Goal: Task Accomplishment & Management: Use online tool/utility

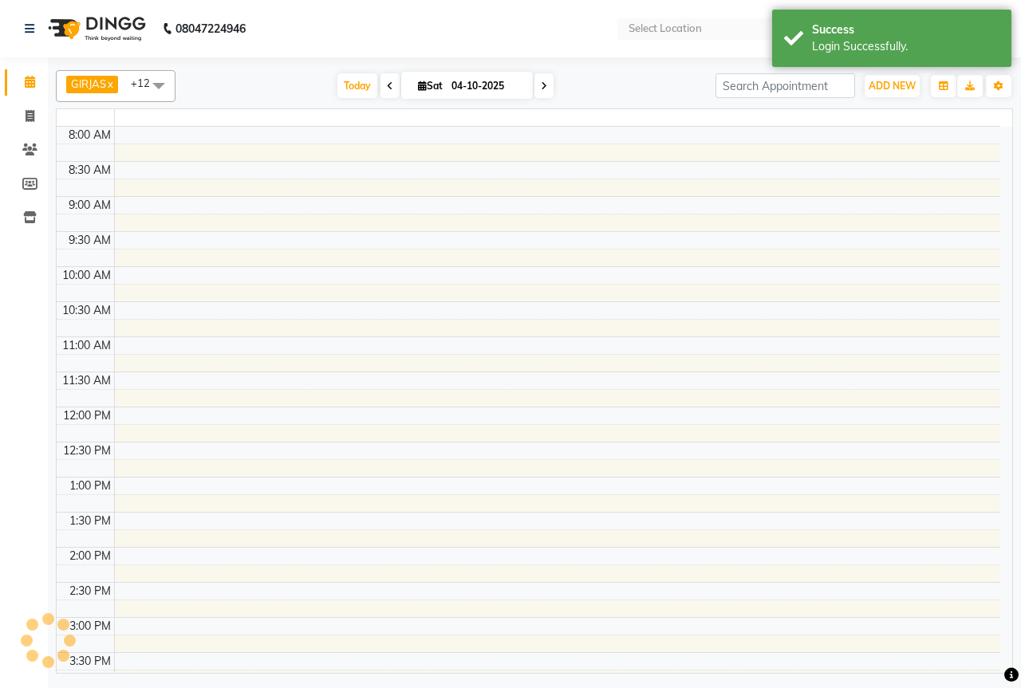
select select "en"
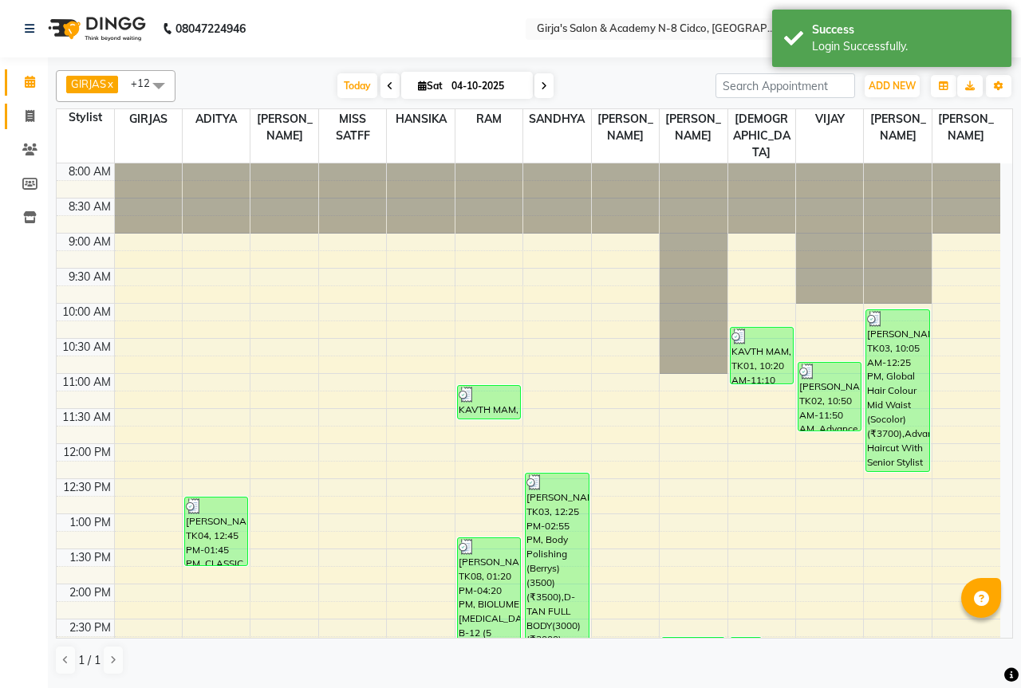
click at [27, 125] on link "Invoice" at bounding box center [24, 117] width 38 height 26
select select "service"
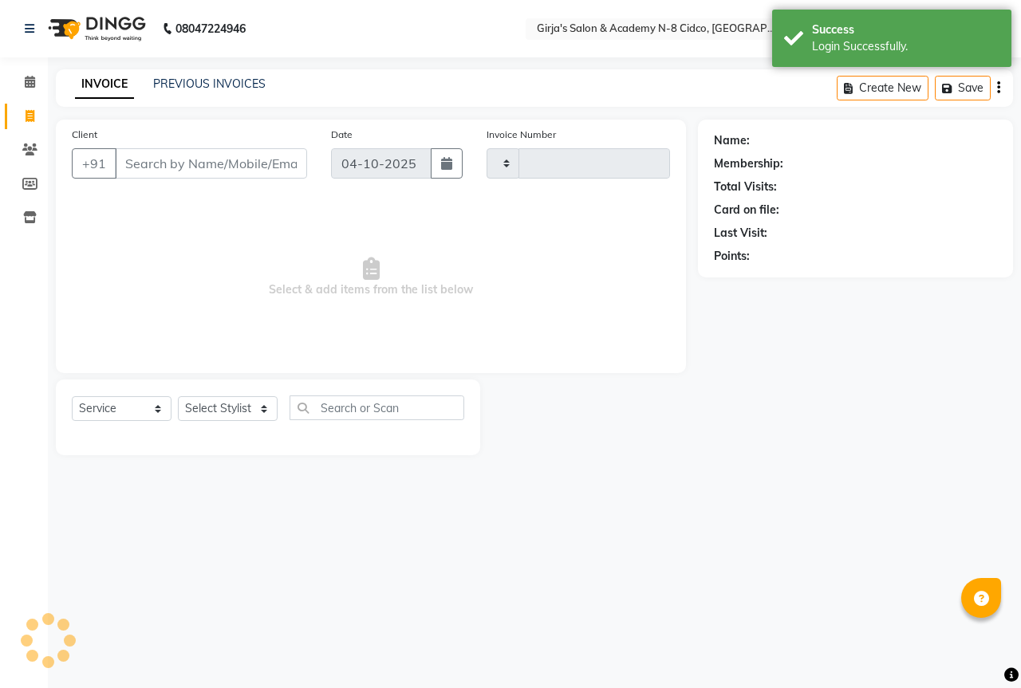
type input "5834"
select select "66"
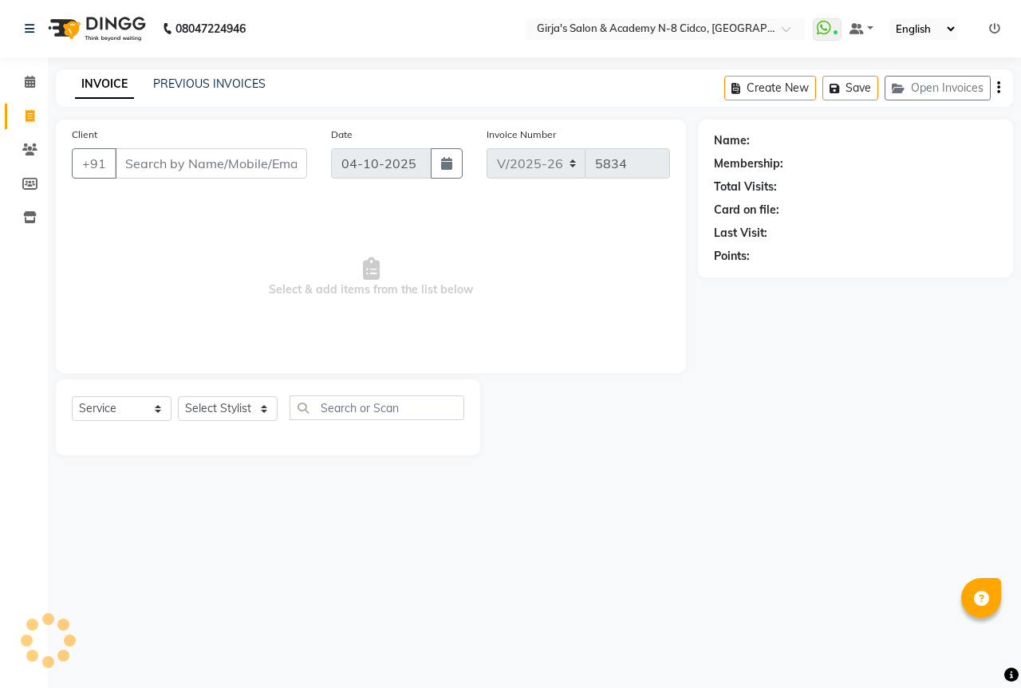
select select "66554"
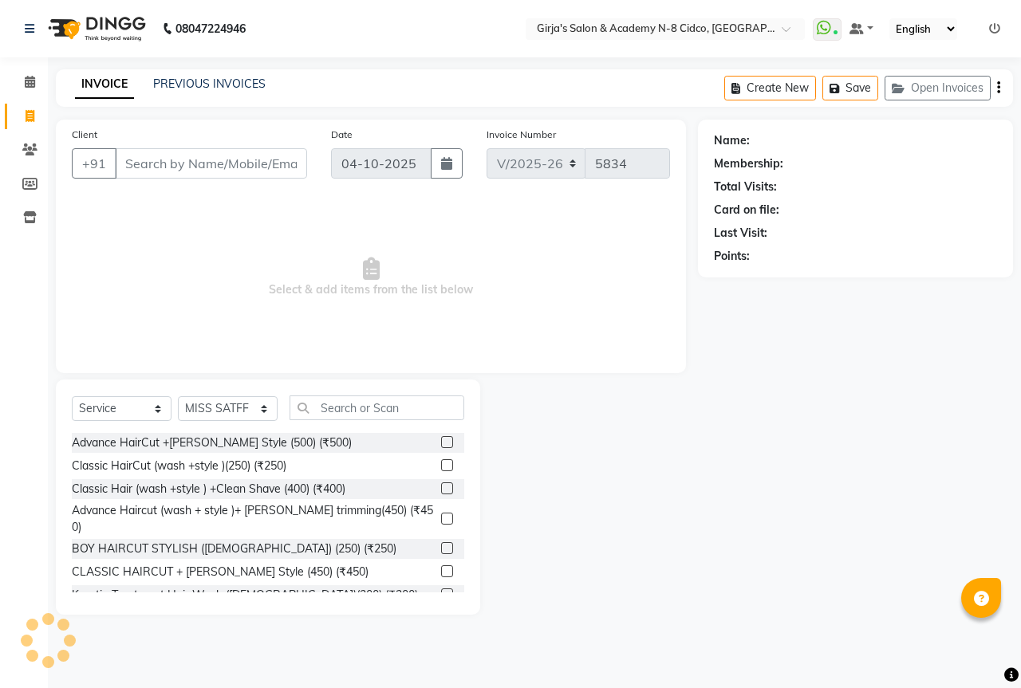
drag, startPoint x: 37, startPoint y: 269, endPoint x: 67, endPoint y: 264, distance: 30.7
click at [59, 270] on app-home "08047224946 Select Location × Girja's Salon & Academy N-8 Cidco, Aurangabad Wha…" at bounding box center [510, 319] width 1021 height 639
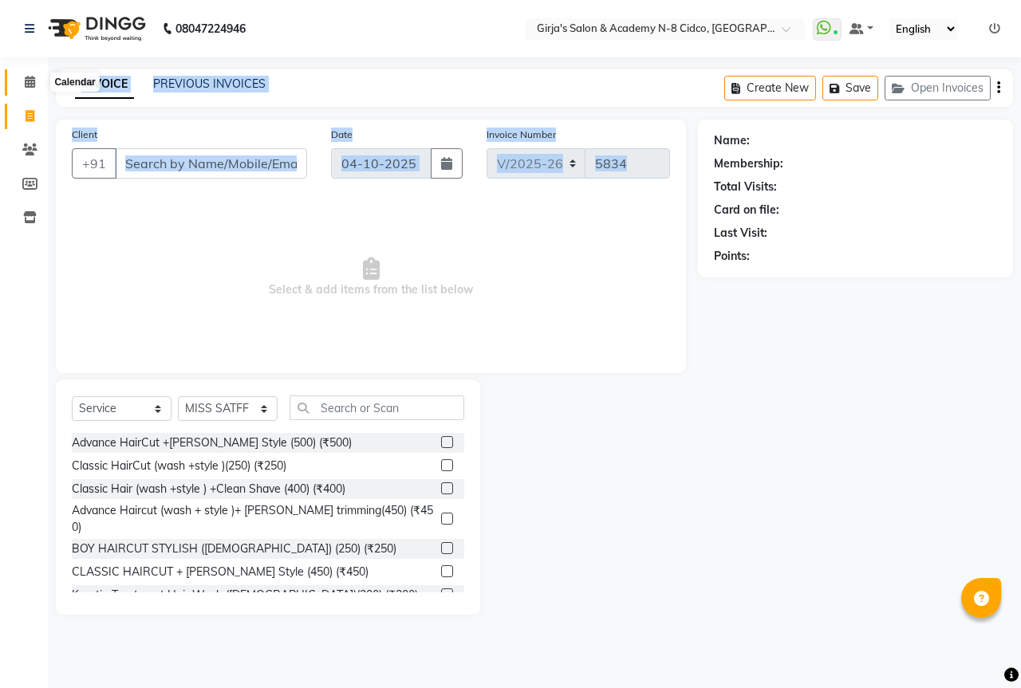
click at [41, 89] on span at bounding box center [30, 82] width 28 height 18
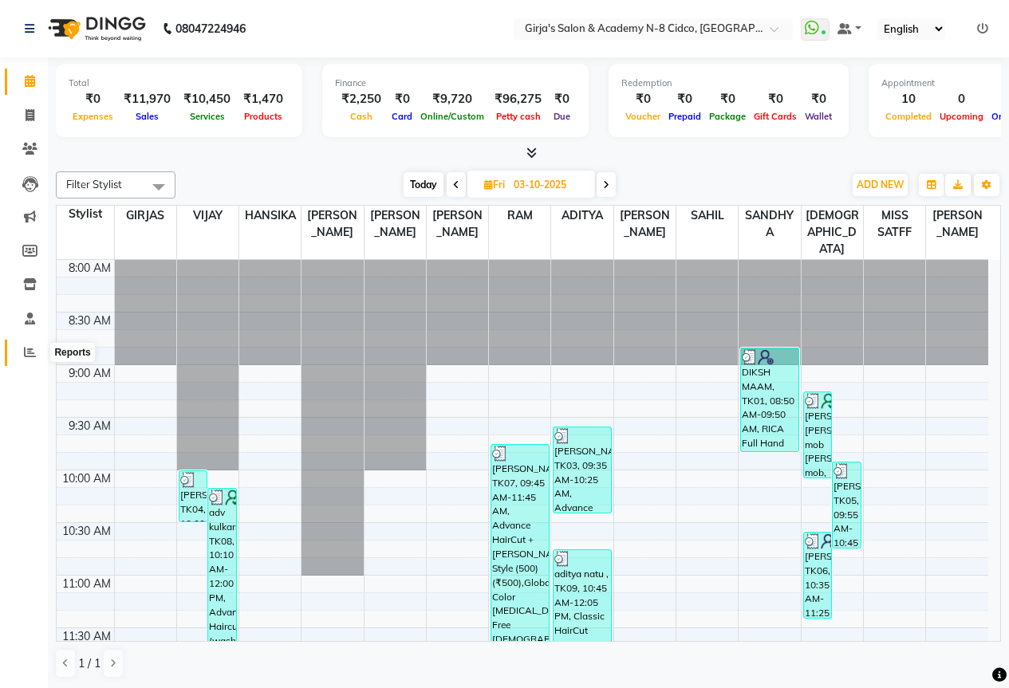
click at [30, 353] on icon at bounding box center [30, 352] width 12 height 12
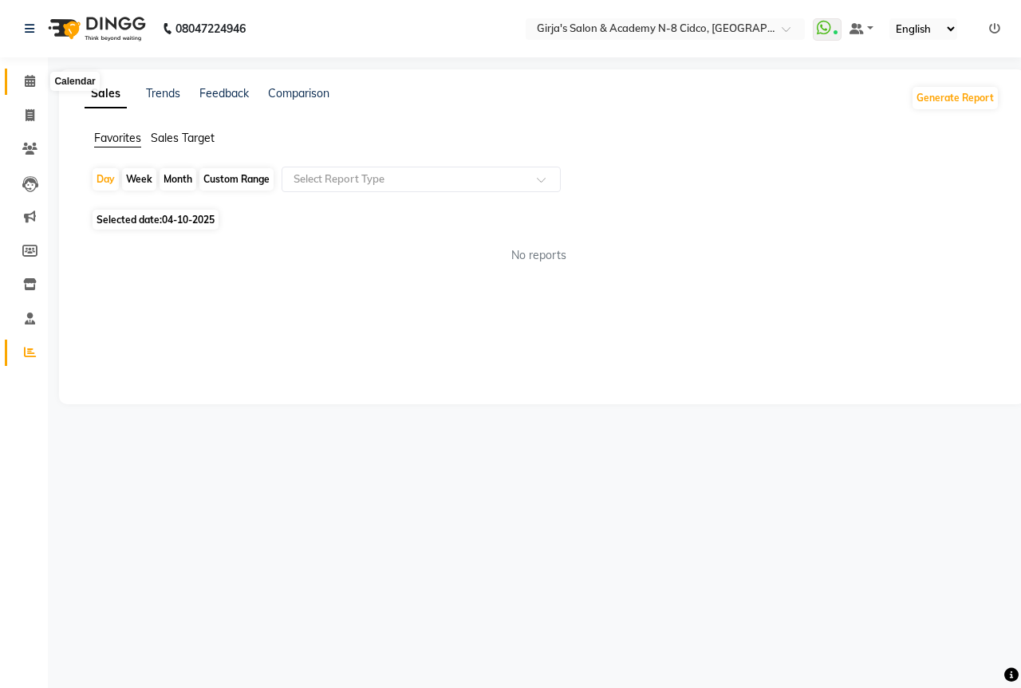
click at [33, 80] on icon at bounding box center [30, 81] width 10 height 12
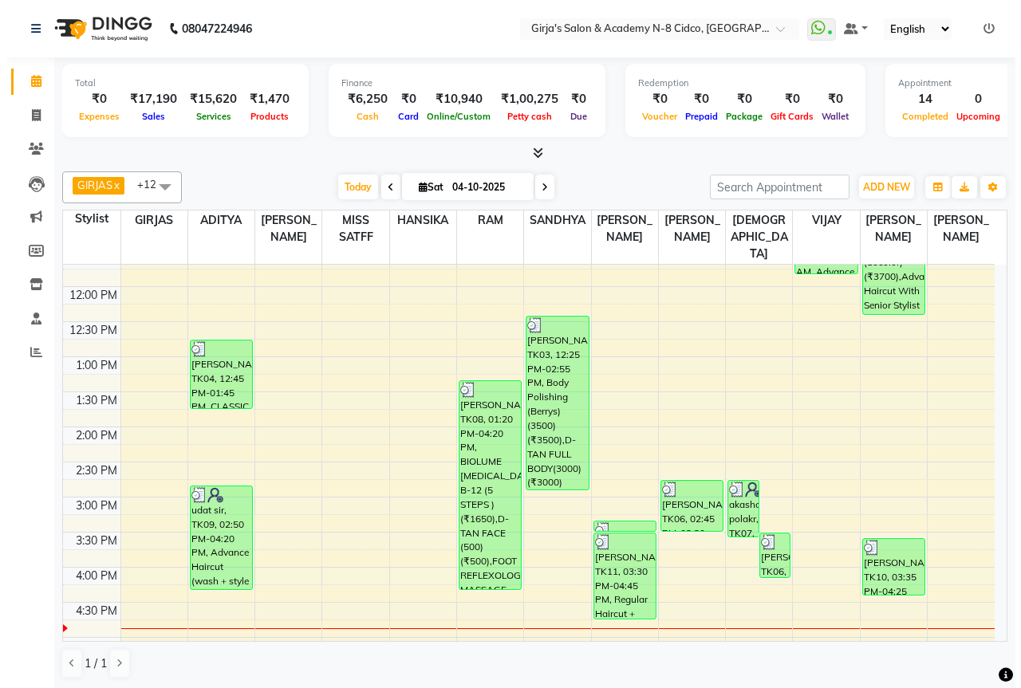
scroll to position [319, 0]
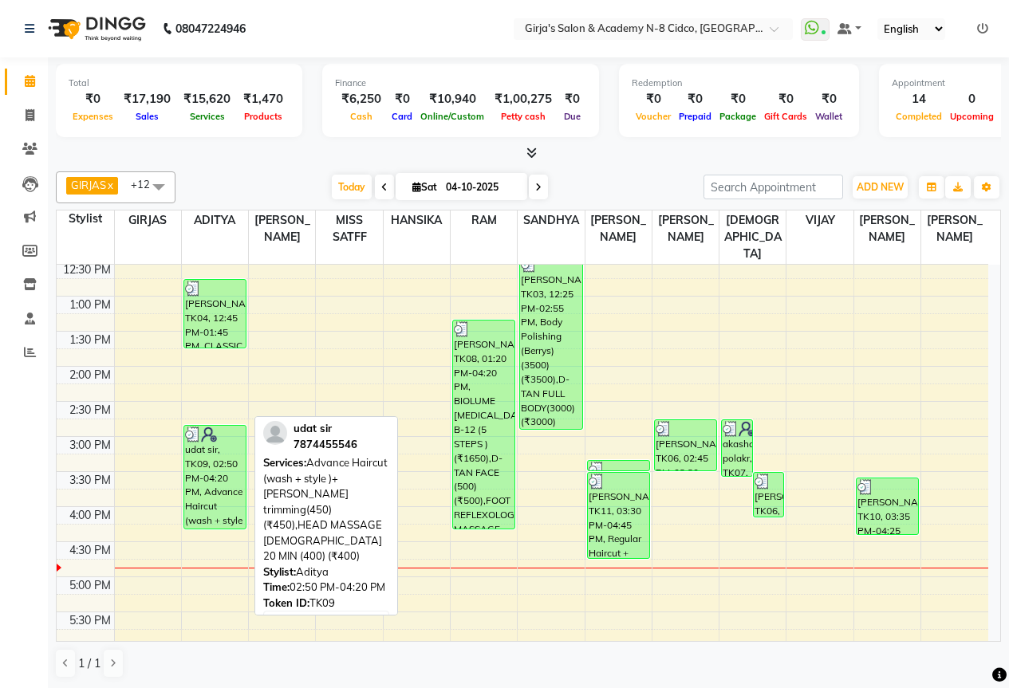
click at [201, 436] on div "udat sir, TK09, 02:50 PM-04:20 PM, Advance Haircut (wash + style )+ [PERSON_NAM…" at bounding box center [214, 477] width 61 height 103
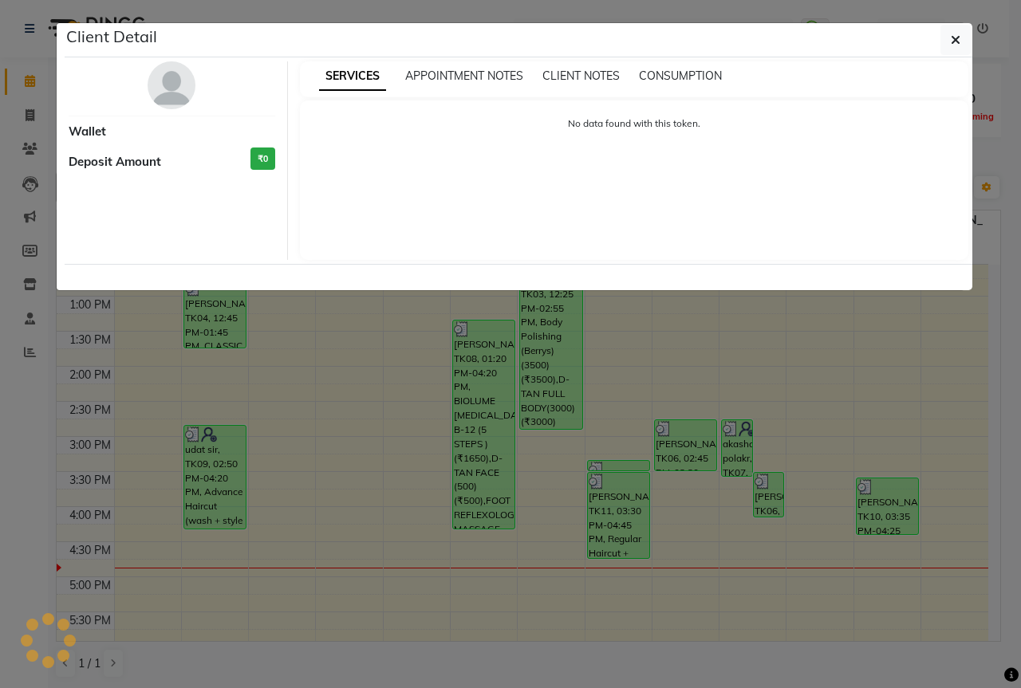
select select "3"
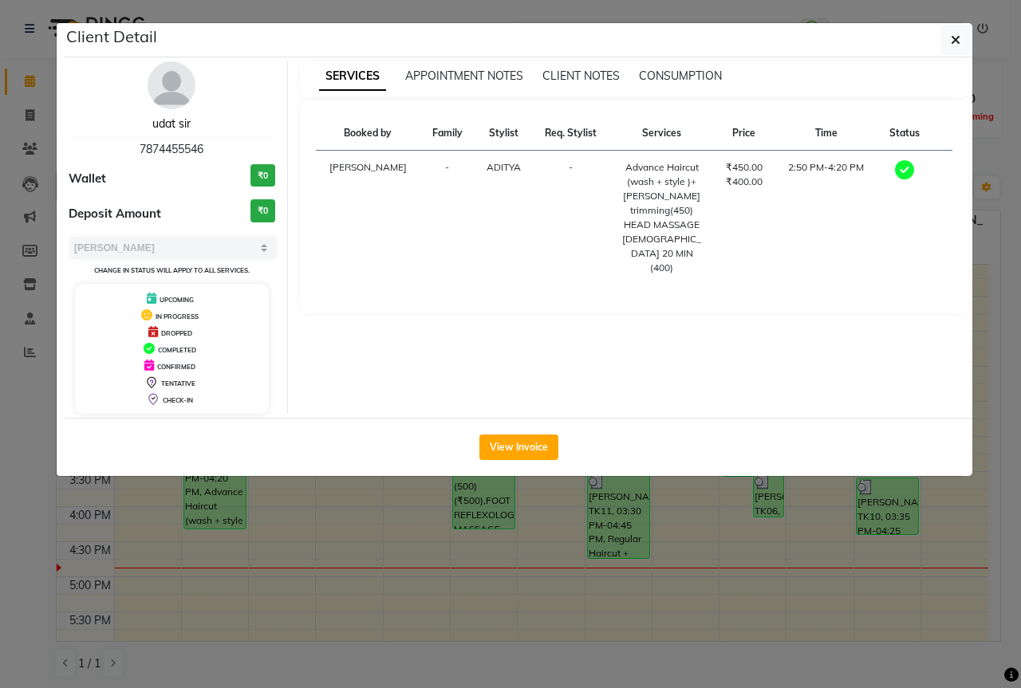
click at [175, 119] on link "udat sir" at bounding box center [171, 123] width 38 height 14
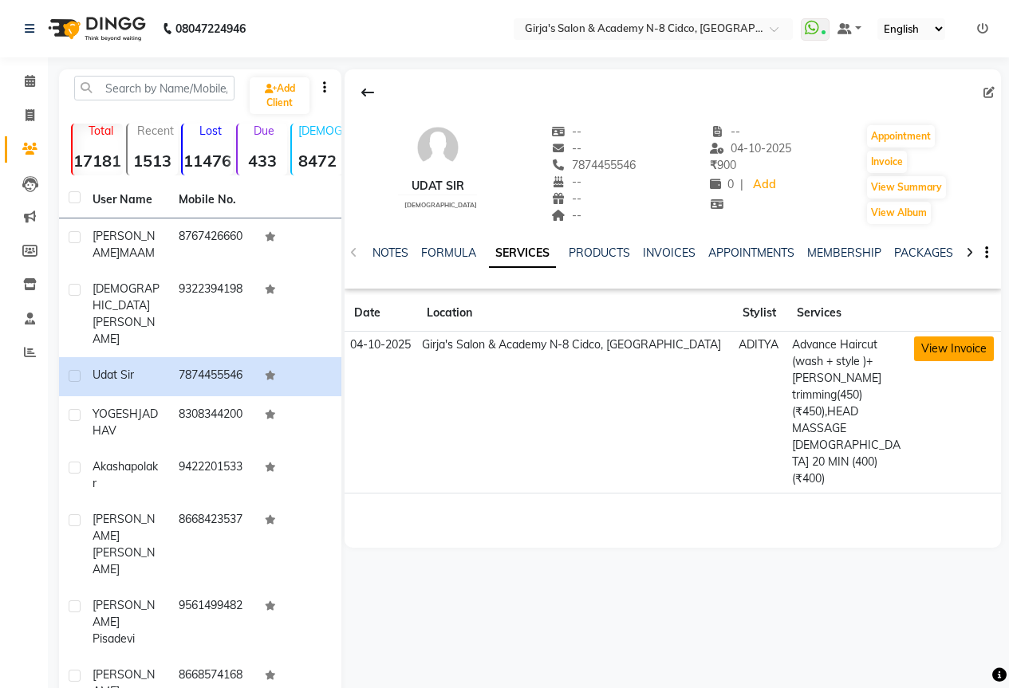
click at [940, 342] on button "View Invoice" at bounding box center [954, 349] width 80 height 25
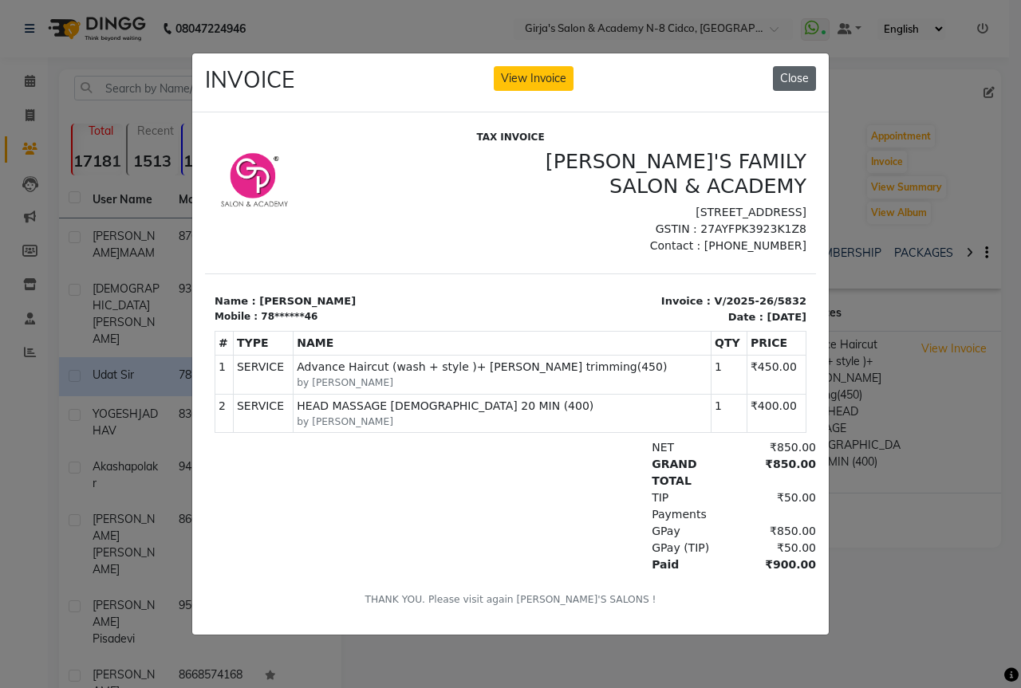
click at [802, 66] on button "Close" at bounding box center [794, 78] width 43 height 25
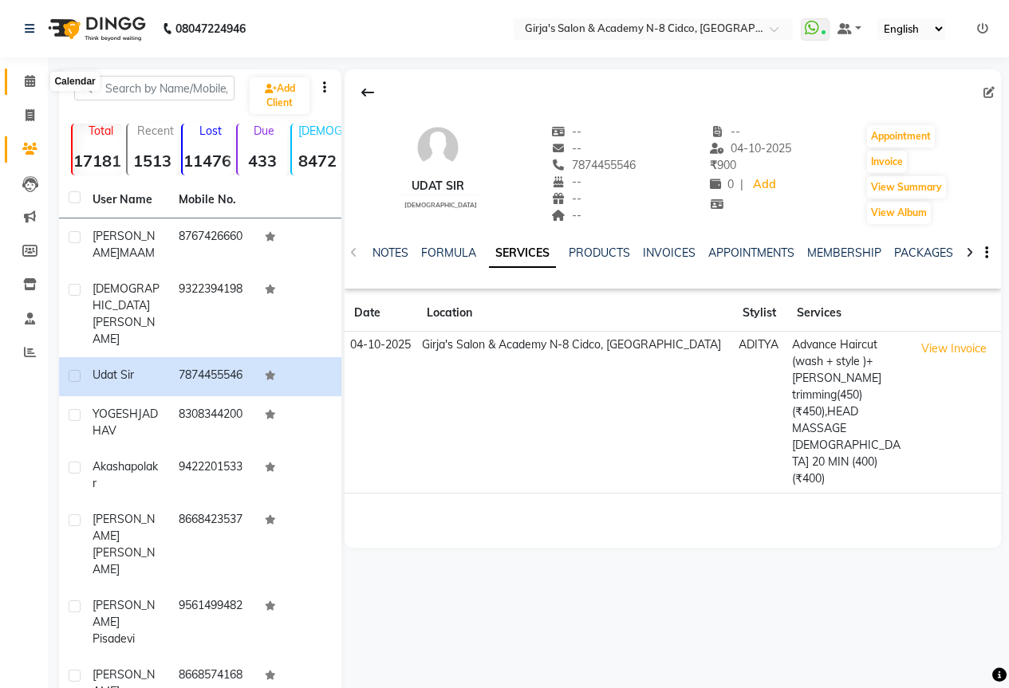
drag, startPoint x: 41, startPoint y: 90, endPoint x: 286, endPoint y: 13, distance: 257.6
click at [41, 88] on span at bounding box center [30, 82] width 28 height 18
